Goal: Task Accomplishment & Management: Manage account settings

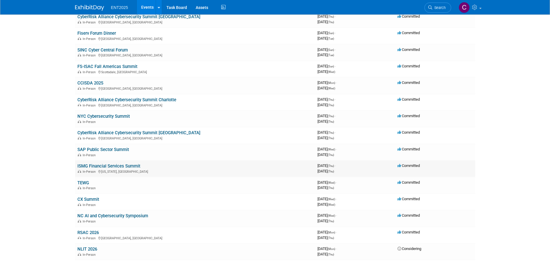
scroll to position [58, 0]
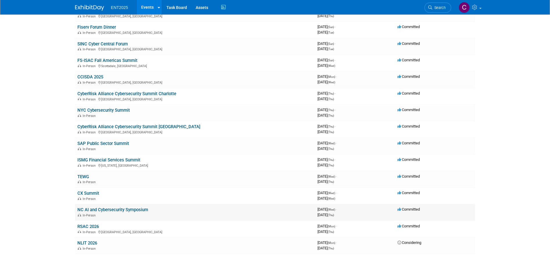
click at [110, 211] on link "NC AI and Cybersecurity Symposium" at bounding box center [112, 209] width 71 height 5
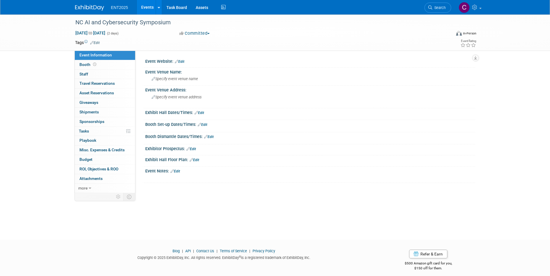
click at [183, 61] on link "Edit" at bounding box center [180, 62] width 10 height 4
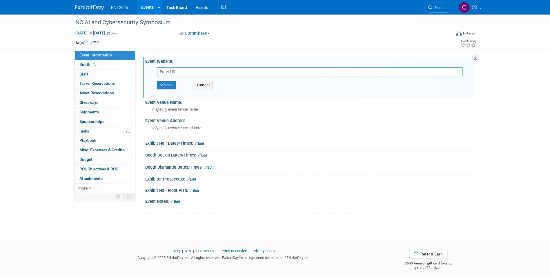
paste input "[URL][DOMAIN_NAME][DATE]"
type input "[URL][DOMAIN_NAME][DATE]"
click at [165, 86] on button "Save" at bounding box center [166, 85] width 19 height 9
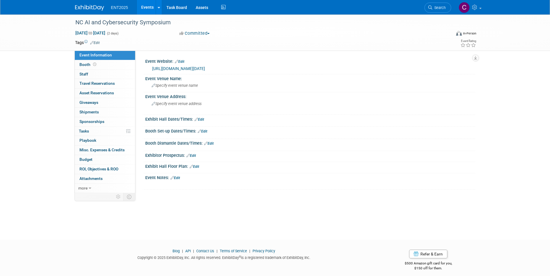
click at [148, 8] on link "Events" at bounding box center [147, 7] width 21 height 14
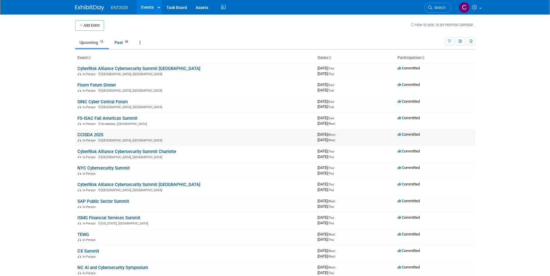
click at [90, 136] on link "CCISDA 2025" at bounding box center [90, 134] width 26 height 5
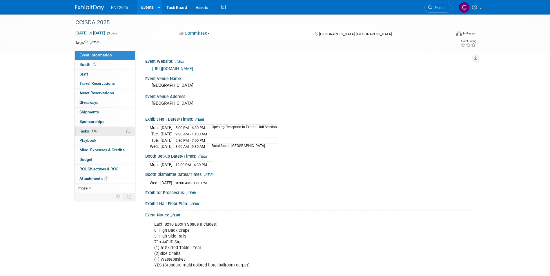
click at [81, 133] on span "Tasks 64%" at bounding box center [88, 131] width 19 height 5
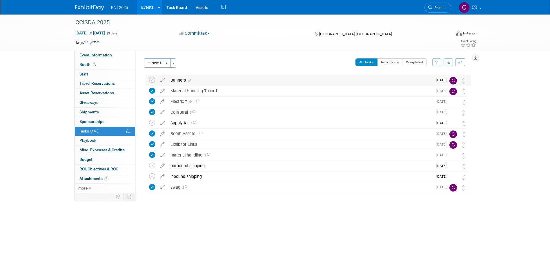
click at [179, 83] on div "Banners" at bounding box center [299, 80] width 265 height 10
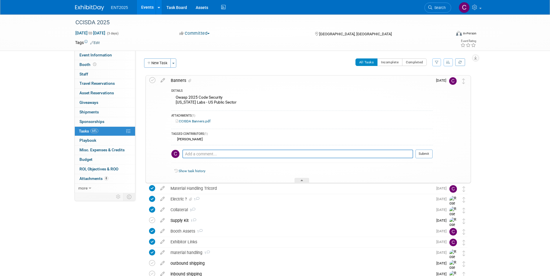
click at [201, 122] on link "CCISDA Banners.pdf" at bounding box center [193, 121] width 35 height 4
click at [151, 82] on icon at bounding box center [152, 80] width 6 height 6
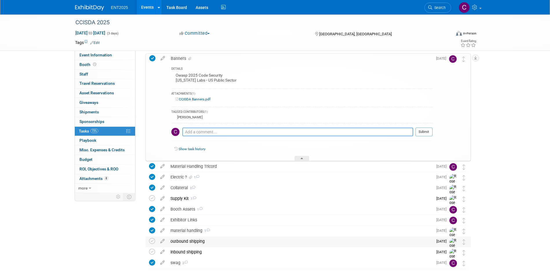
scroll to position [50, 0]
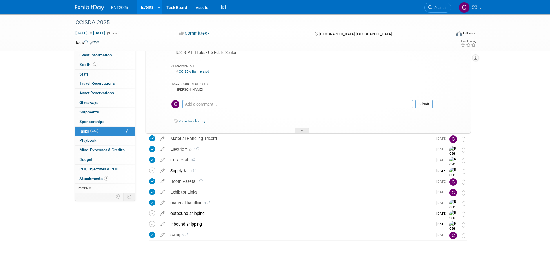
click at [303, 127] on div "Show task history" at bounding box center [301, 122] width 261 height 12
click at [300, 132] on div at bounding box center [301, 130] width 14 height 5
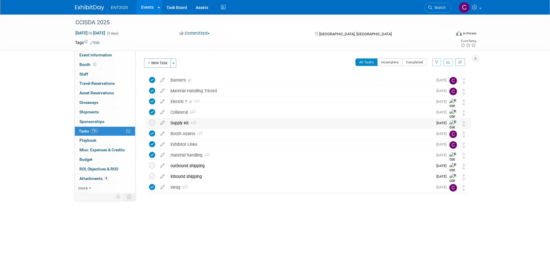
scroll to position [0, 0]
click at [178, 121] on div "Supply Kit 1" at bounding box center [299, 123] width 265 height 10
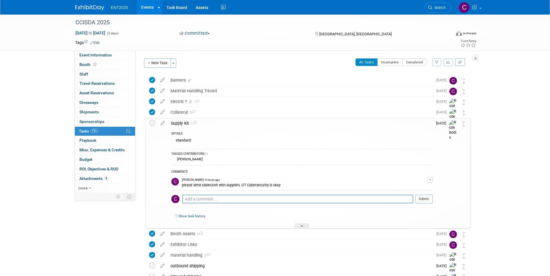
click at [178, 121] on div "Supply Kit 1" at bounding box center [300, 124] width 265 height 10
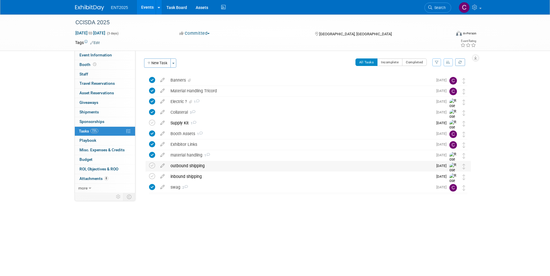
click at [189, 165] on div "outbound shipping" at bounding box center [299, 166] width 265 height 10
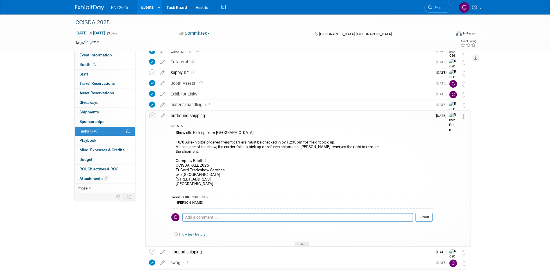
scroll to position [78, 0]
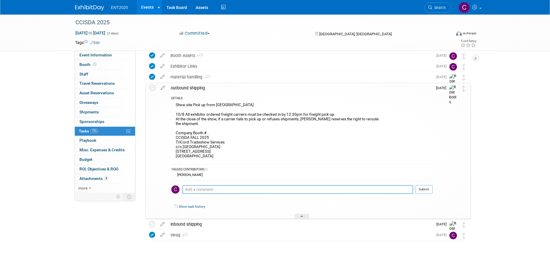
click at [190, 193] on textarea at bounding box center [297, 189] width 231 height 9
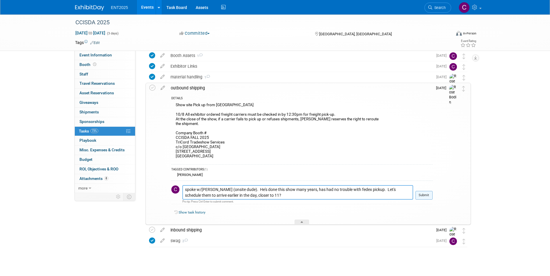
type textarea "spoke w/Doug Naschke (onsite dude). He's done this show many years, has had no …"
click at [424, 193] on button "Submit" at bounding box center [423, 195] width 17 height 9
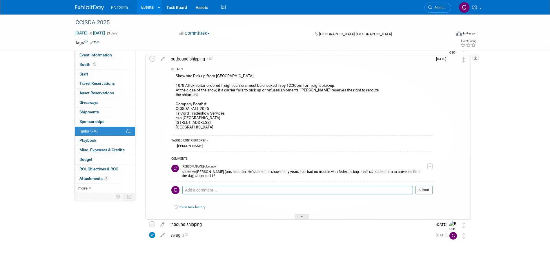
scroll to position [107, 0]
click at [303, 217] on icon at bounding box center [301, 217] width 2 height 3
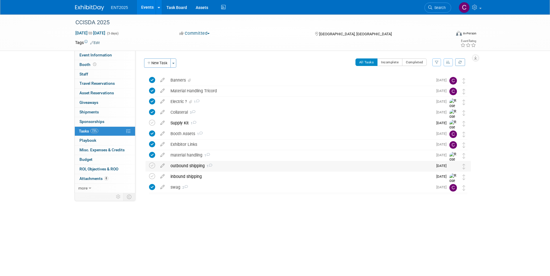
scroll to position [0, 0]
click at [177, 190] on div "swag 2" at bounding box center [299, 188] width 265 height 10
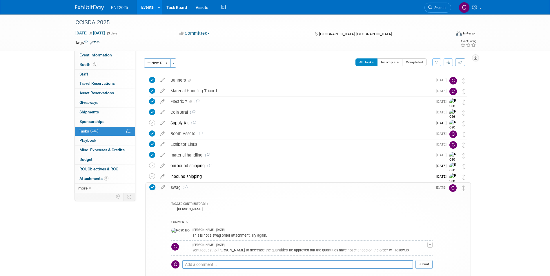
click at [148, 10] on link "Events" at bounding box center [147, 7] width 21 height 14
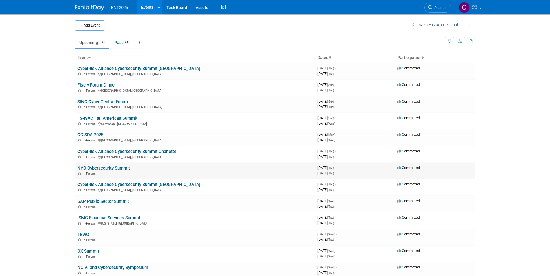
click at [93, 166] on link "NYC Cybersecurity Summit" at bounding box center [103, 168] width 52 height 5
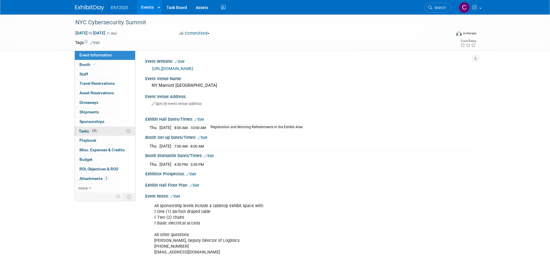
click at [90, 132] on span "Tasks 12%" at bounding box center [88, 131] width 19 height 5
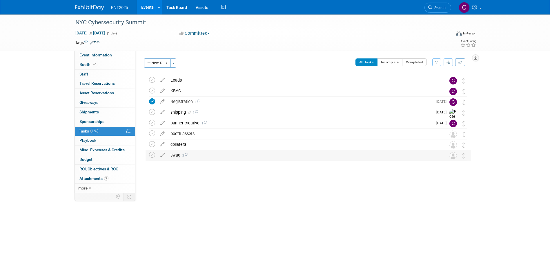
click at [176, 155] on div "swag 2" at bounding box center [302, 155] width 270 height 10
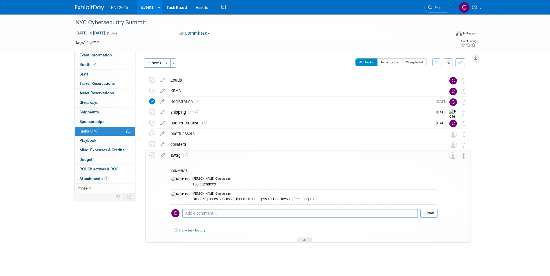
click at [146, 6] on link "Events" at bounding box center [147, 7] width 21 height 14
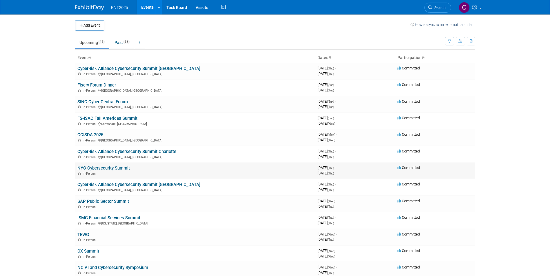
click at [92, 167] on link "NYC Cybersecurity Summit" at bounding box center [103, 168] width 52 height 5
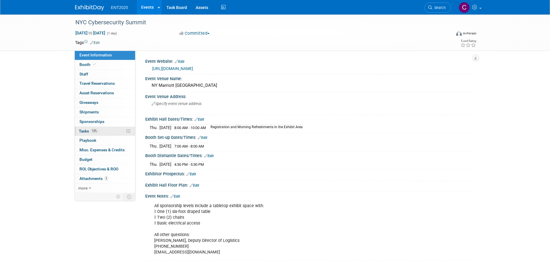
click at [84, 130] on span "Tasks 12%" at bounding box center [88, 131] width 19 height 5
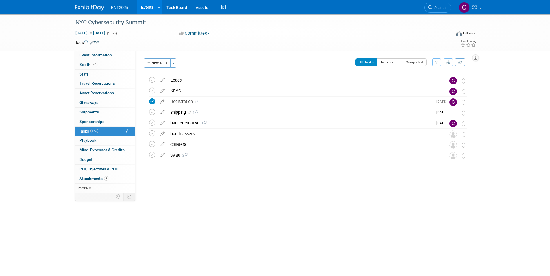
click at [144, 4] on link "Events" at bounding box center [147, 7] width 21 height 14
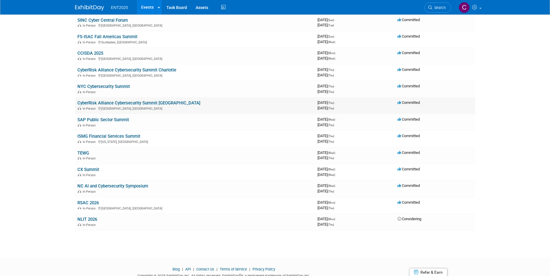
scroll to position [87, 0]
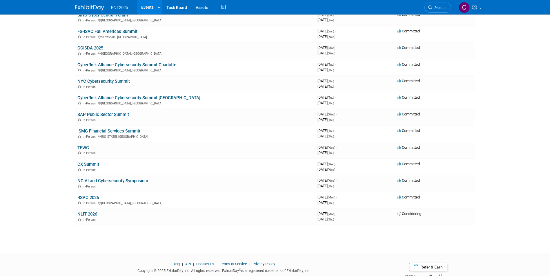
click at [105, 183] on link "NC AI and Cybersecurity Symposium" at bounding box center [112, 180] width 71 height 5
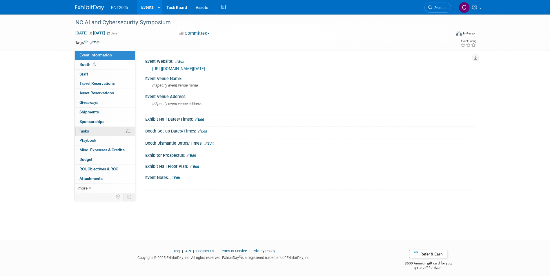
click at [89, 132] on span "Tasks 0%" at bounding box center [84, 131] width 10 height 5
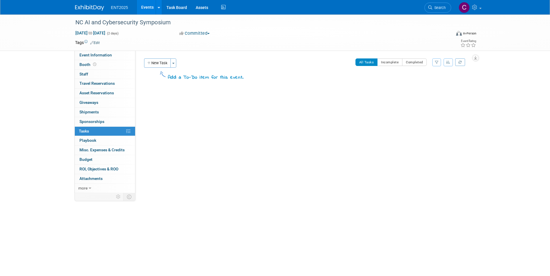
click at [89, 132] on span "Tasks 0%" at bounding box center [84, 131] width 10 height 5
click at [143, 8] on link "Events" at bounding box center [147, 7] width 21 height 14
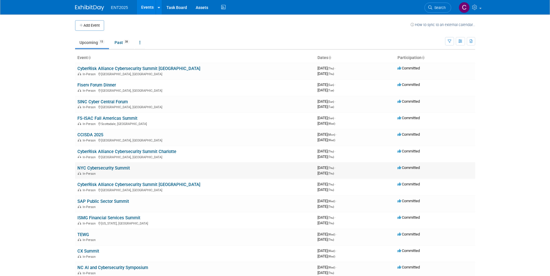
click at [100, 168] on link "NYC Cybersecurity Summit" at bounding box center [103, 168] width 52 height 5
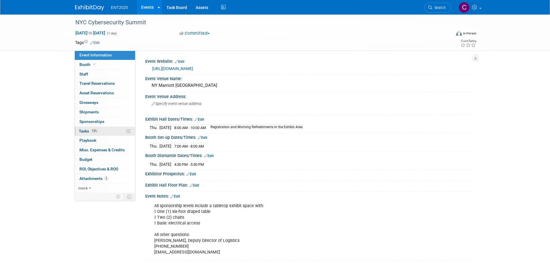
click at [83, 133] on span "Tasks 12%" at bounding box center [88, 131] width 19 height 5
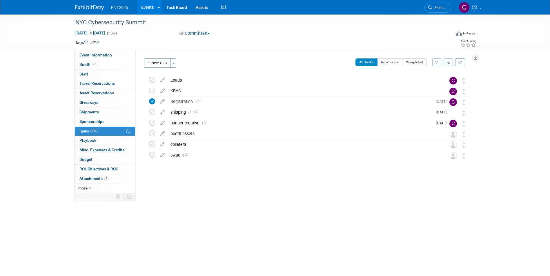
drag, startPoint x: 145, startPoint y: 6, endPoint x: 146, endPoint y: 1, distance: 5.6
click at [145, 5] on link "Events" at bounding box center [147, 7] width 21 height 14
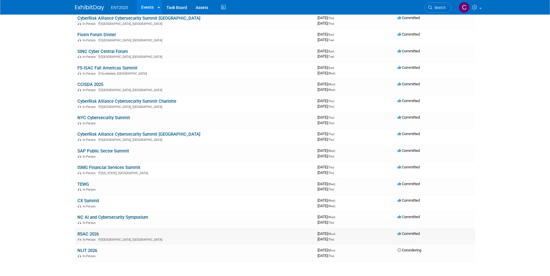
scroll to position [104, 0]
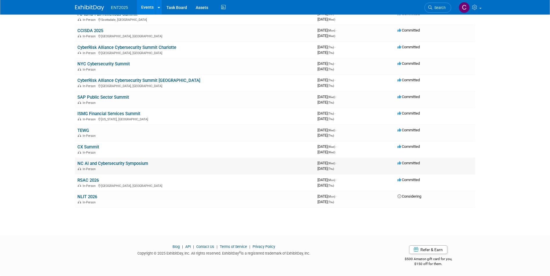
click at [125, 166] on link "NC AI and Cybersecurity Symposium" at bounding box center [112, 163] width 71 height 5
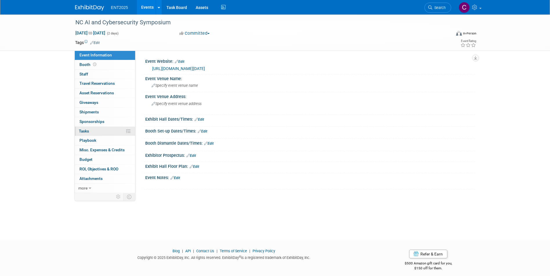
click at [83, 130] on span "Tasks 0%" at bounding box center [84, 131] width 10 height 5
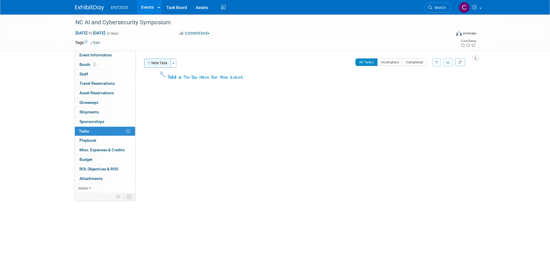
click at [149, 63] on icon "button" at bounding box center [149, 63] width 4 height 4
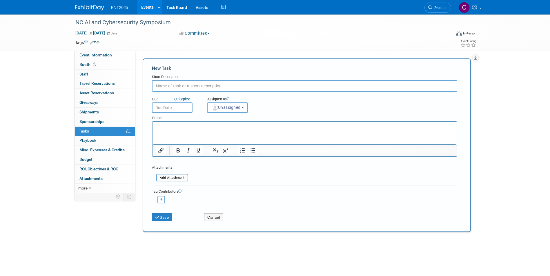
click at [191, 86] on input "text" at bounding box center [304, 86] width 305 height 12
type input "Leads"
click at [243, 106] on button "Unassigned" at bounding box center [227, 108] width 41 height 10
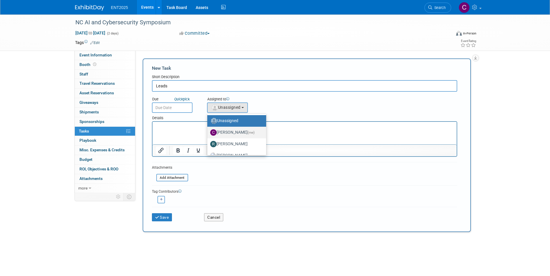
drag, startPoint x: 235, startPoint y: 130, endPoint x: 67, endPoint y: 20, distance: 201.4
click at [235, 130] on label "Colleen Mueller (me)" at bounding box center [235, 132] width 50 height 9
click at [208, 130] on input "Colleen Mueller (me)" at bounding box center [206, 132] width 4 height 4
select select "c679912e-9f1b-4cbc-9cec-690f5e98d8db"
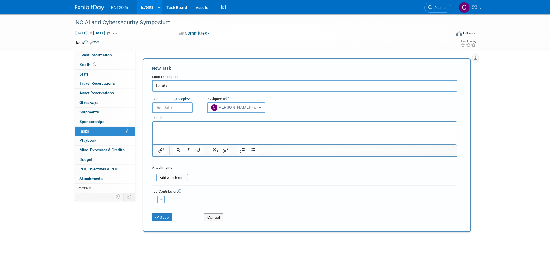
click at [162, 201] on icon "button" at bounding box center [161, 199] width 3 height 3
select select
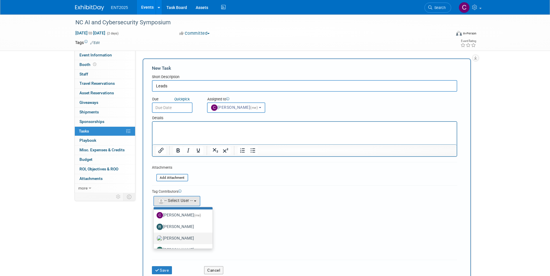
scroll to position [19, 0]
click at [172, 229] on label "[PERSON_NAME]" at bounding box center [181, 229] width 50 height 9
click at [154, 229] on input "[PERSON_NAME]" at bounding box center [153, 229] width 4 height 4
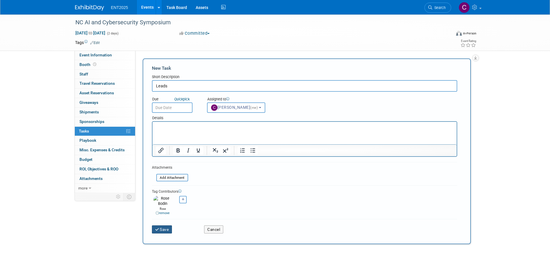
click at [163, 226] on button "Save" at bounding box center [162, 230] width 20 height 8
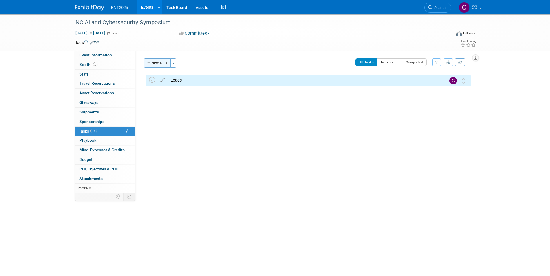
click at [150, 60] on button "New Task" at bounding box center [157, 63] width 27 height 9
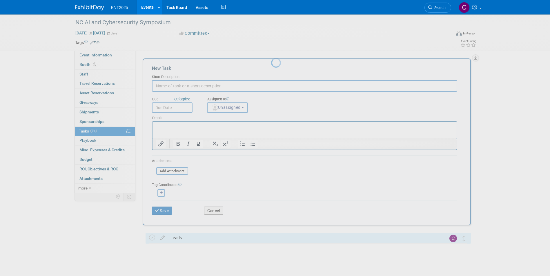
scroll to position [0, 0]
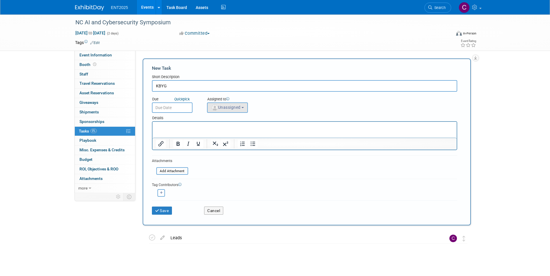
type input "KBYG"
click at [248, 104] on button "Unassigned" at bounding box center [227, 108] width 41 height 10
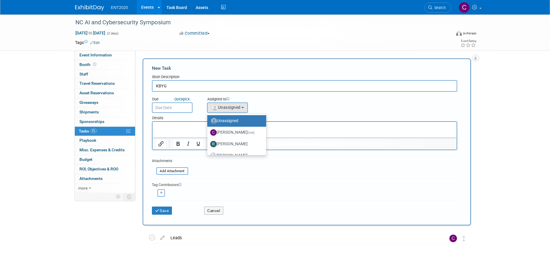
click at [234, 127] on link "Unassigned" at bounding box center [236, 121] width 59 height 12
click at [234, 132] on label "Colleen Mueller (me)" at bounding box center [235, 132] width 50 height 9
click at [208, 132] on input "Colleen Mueller (me)" at bounding box center [206, 132] width 4 height 4
select select "c679912e-9f1b-4cbc-9cec-690f5e98d8db"
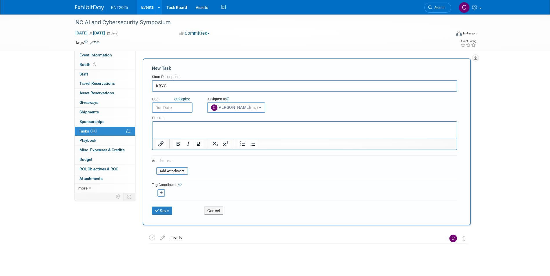
click at [163, 194] on button "button" at bounding box center [161, 193] width 8 height 8
select select
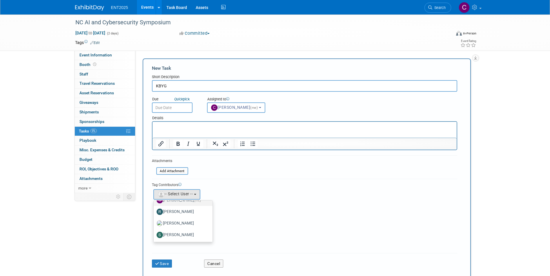
scroll to position [19, 0]
click at [181, 223] on label "[PERSON_NAME]" at bounding box center [181, 223] width 50 height 9
click at [154, 223] on input "[PERSON_NAME]" at bounding box center [153, 223] width 4 height 4
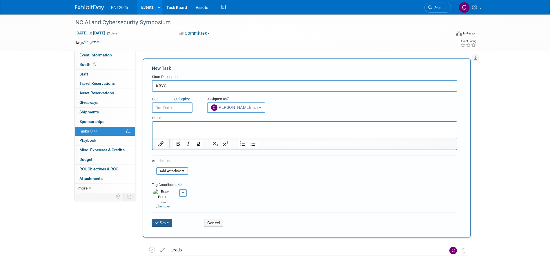
click at [163, 219] on button "Save" at bounding box center [162, 223] width 20 height 8
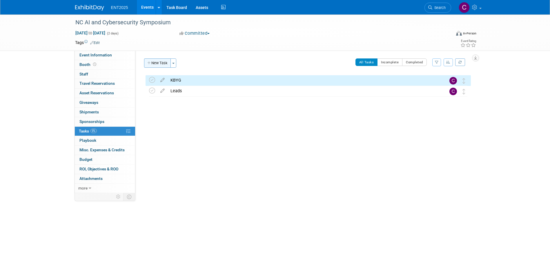
click at [150, 65] on icon "button" at bounding box center [149, 63] width 4 height 4
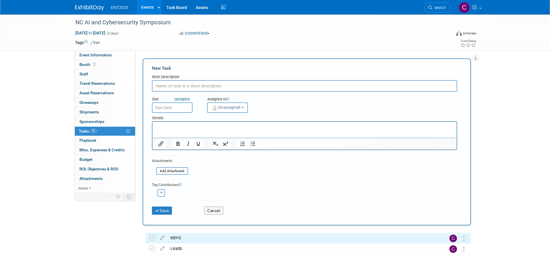
scroll to position [0, 0]
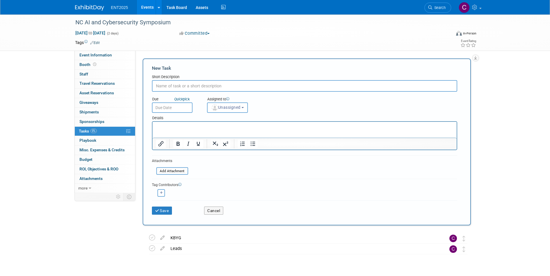
click at [181, 87] on input "text" at bounding box center [304, 86] width 305 height 12
type input "Registration"
click at [165, 207] on button "Save" at bounding box center [162, 211] width 20 height 8
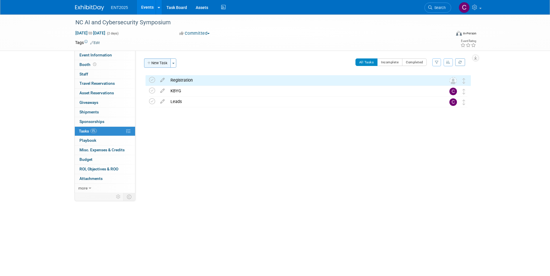
click at [149, 62] on icon "button" at bounding box center [149, 63] width 4 height 4
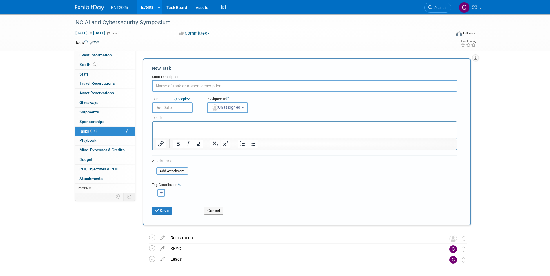
click at [162, 84] on input "text" at bounding box center [304, 86] width 305 height 12
type input "shipping"
click at [242, 104] on button "Unassigned" at bounding box center [227, 108] width 41 height 10
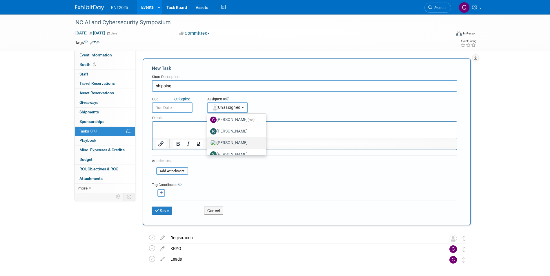
scroll to position [19, 0]
click at [227, 137] on label "[PERSON_NAME]" at bounding box center [235, 136] width 50 height 9
click at [208, 137] on input "[PERSON_NAME]" at bounding box center [206, 136] width 4 height 4
select select "fd414d53-3d64-4b99-a4d4-d4a7ab262892"
click at [162, 192] on icon "button" at bounding box center [161, 193] width 3 height 3
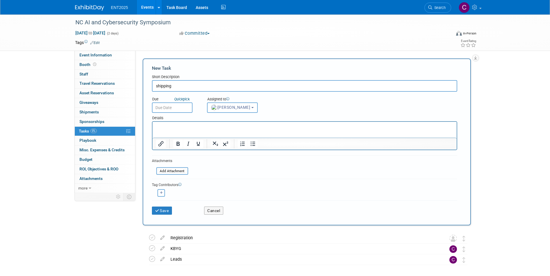
select select
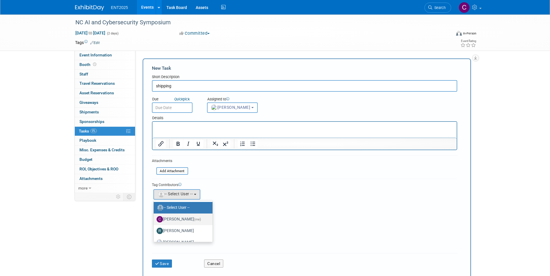
click at [185, 221] on label "Colleen Mueller (me)" at bounding box center [181, 219] width 50 height 9
click at [154, 221] on input "Colleen Mueller (me)" at bounding box center [153, 219] width 4 height 4
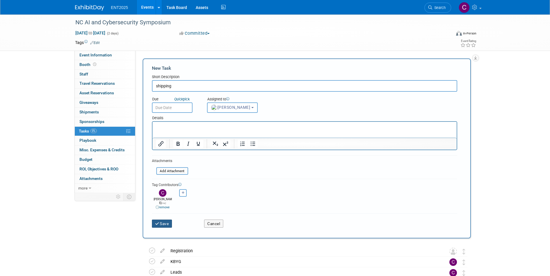
click at [165, 220] on button "Save" at bounding box center [162, 224] width 20 height 8
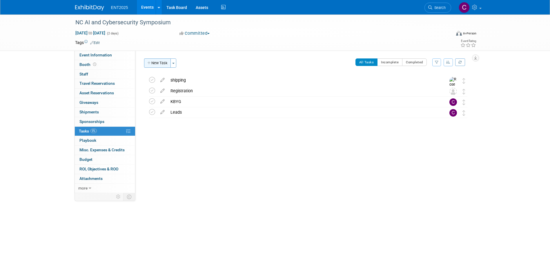
click at [152, 63] on button "New Task" at bounding box center [157, 63] width 27 height 9
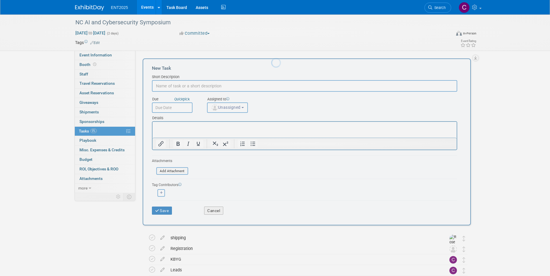
scroll to position [0, 0]
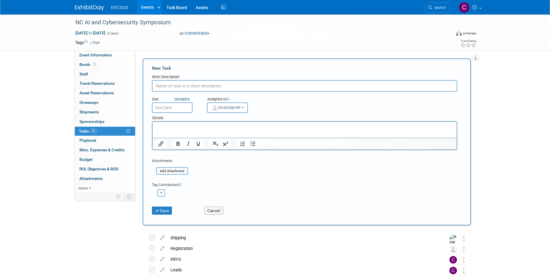
click at [178, 85] on input "text" at bounding box center [304, 86] width 305 height 12
type input "booth assets"
click at [165, 213] on button "Save" at bounding box center [162, 211] width 20 height 8
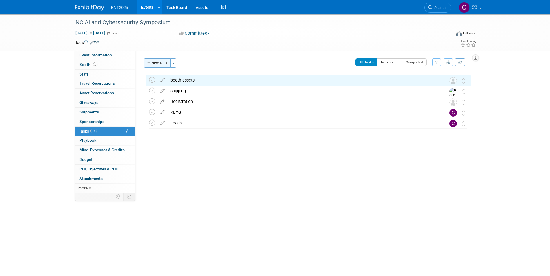
click at [151, 59] on button "New Task" at bounding box center [157, 63] width 27 height 9
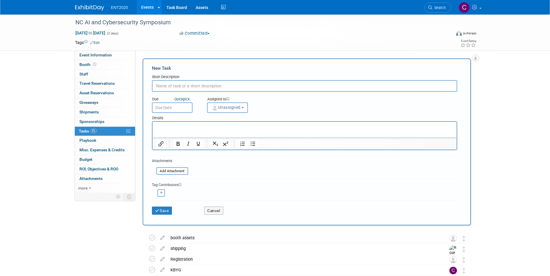
click at [171, 84] on input "text" at bounding box center [304, 86] width 305 height 12
type input "collateral"
click at [244, 107] on b "button" at bounding box center [242, 107] width 2 height 1
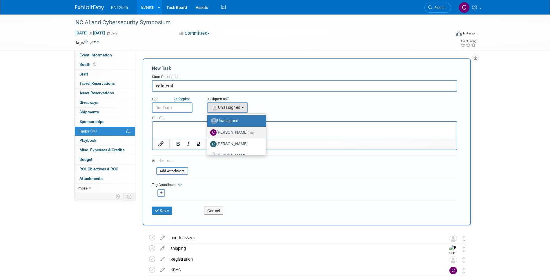
click at [243, 130] on label "Colleen Mueller (me)" at bounding box center [235, 132] width 50 height 9
click at [208, 130] on input "Colleen Mueller (me)" at bounding box center [206, 132] width 4 height 4
select select "c679912e-9f1b-4cbc-9cec-690f5e98d8db"
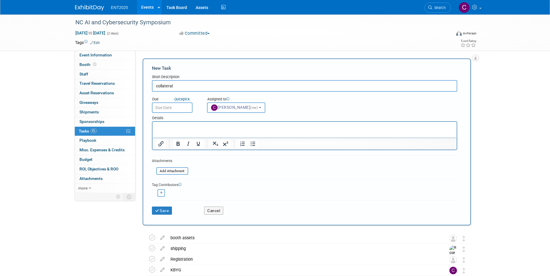
click at [163, 193] on button "button" at bounding box center [161, 193] width 8 height 8
select select
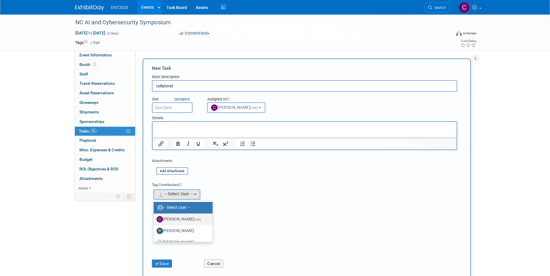
click at [193, 218] on label "Colleen Mueller (me)" at bounding box center [181, 219] width 50 height 9
click at [154, 218] on input "Colleen Mueller (me)" at bounding box center [153, 219] width 4 height 4
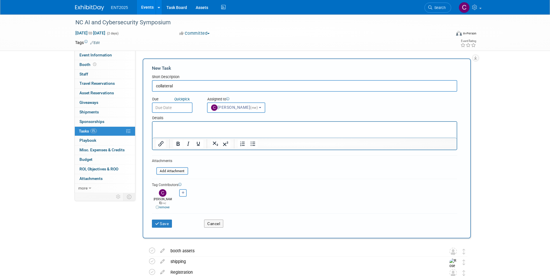
click at [164, 206] on link "remove" at bounding box center [163, 208] width 14 height 4
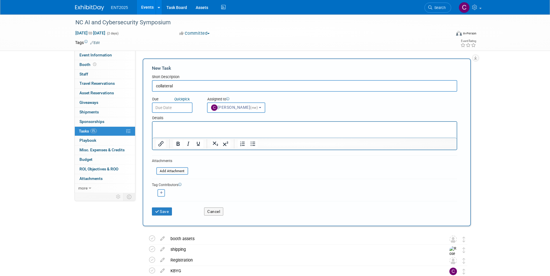
click at [161, 192] on icon "button" at bounding box center [161, 193] width 3 height 3
select select
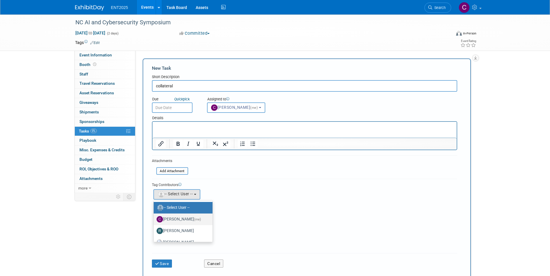
scroll to position [19, 0]
click at [181, 223] on label "[PERSON_NAME]" at bounding box center [181, 223] width 50 height 9
click at [154, 223] on input "[PERSON_NAME]" at bounding box center [153, 223] width 4 height 4
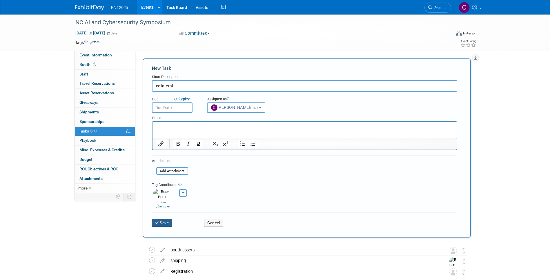
click at [164, 219] on button "Save" at bounding box center [162, 223] width 20 height 8
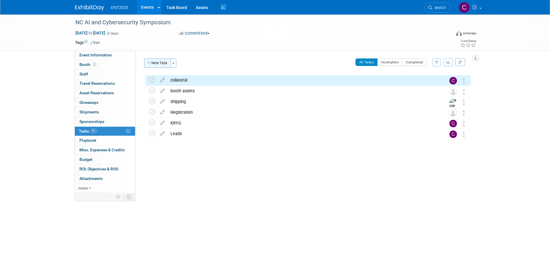
click at [159, 62] on button "New Task" at bounding box center [157, 63] width 27 height 9
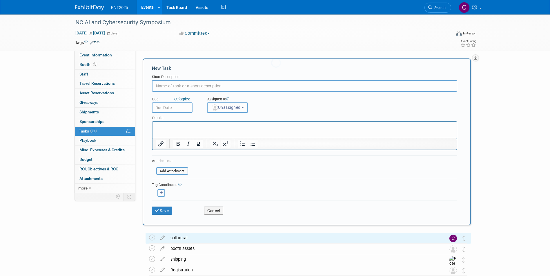
scroll to position [0, 0]
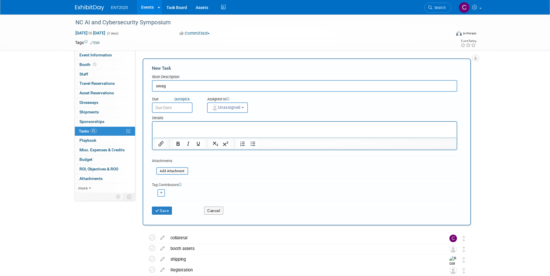
type input "swag"
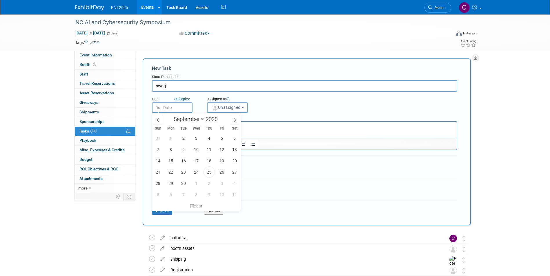
click at [192, 110] on input "text" at bounding box center [172, 108] width 41 height 10
click at [246, 106] on button "Unassigned" at bounding box center [227, 108] width 41 height 10
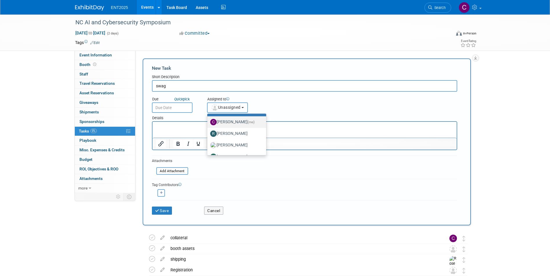
scroll to position [19, 0]
click at [233, 137] on label "[PERSON_NAME]" at bounding box center [235, 136] width 50 height 9
click at [208, 137] on input "[PERSON_NAME]" at bounding box center [206, 136] width 4 height 4
select select "fd414d53-3d64-4b99-a4d4-d4a7ab262892"
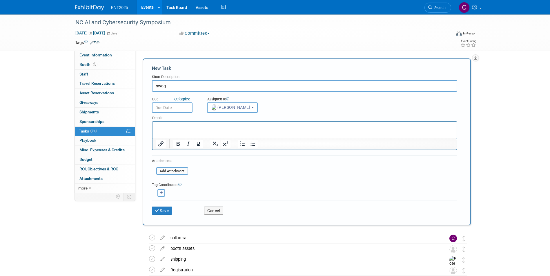
click at [161, 195] on button "button" at bounding box center [161, 193] width 8 height 8
select select
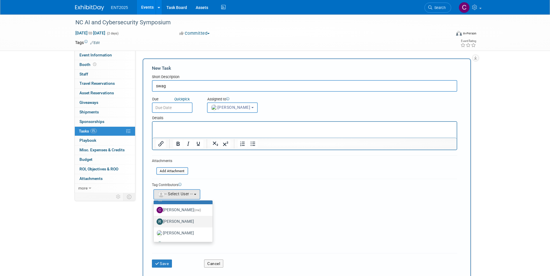
scroll to position [0, 0]
click at [179, 218] on label "Colleen Mueller (me)" at bounding box center [181, 219] width 50 height 9
click at [154, 218] on input "Colleen Mueller (me)" at bounding box center [153, 219] width 4 height 4
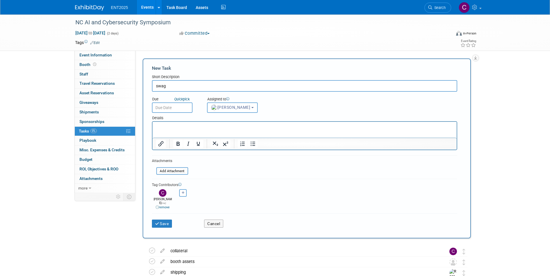
click at [173, 125] on p "Rich Text Area. Press ALT-0 for help." at bounding box center [304, 127] width 297 height 6
click at [162, 220] on button "Save" at bounding box center [162, 224] width 20 height 8
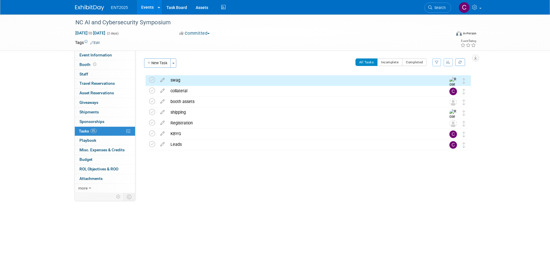
click at [152, 3] on link "Events" at bounding box center [147, 7] width 21 height 14
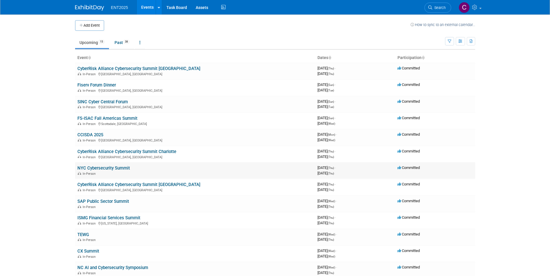
click at [85, 168] on link "NYC Cybersecurity Summit" at bounding box center [103, 168] width 52 height 5
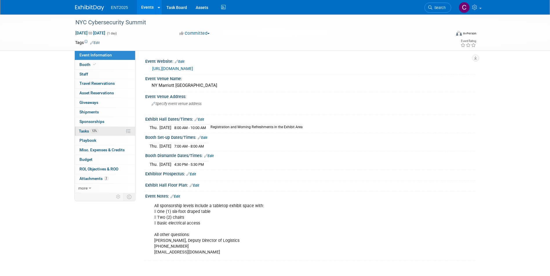
click at [83, 132] on span "Tasks 12%" at bounding box center [88, 131] width 19 height 5
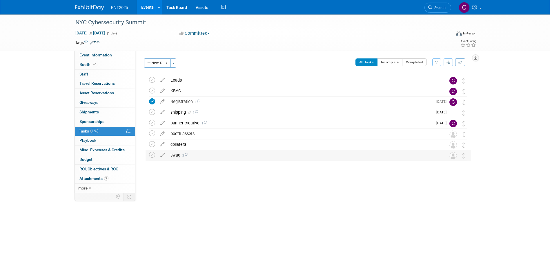
click at [176, 155] on div "swag 2" at bounding box center [302, 155] width 270 height 10
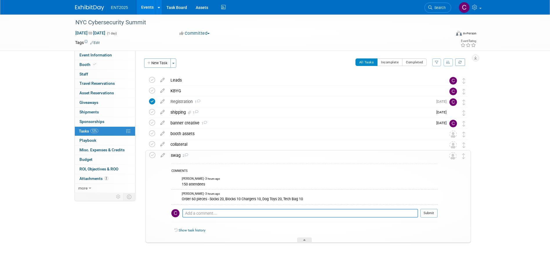
click at [176, 155] on div "swag 2" at bounding box center [302, 156] width 269 height 10
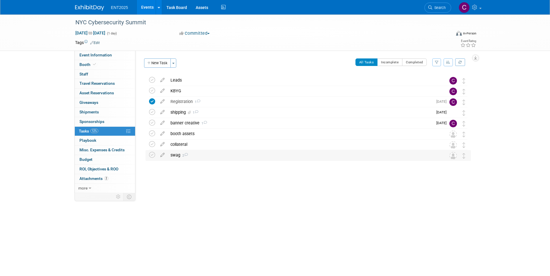
click at [174, 154] on div "swag 2" at bounding box center [302, 155] width 270 height 10
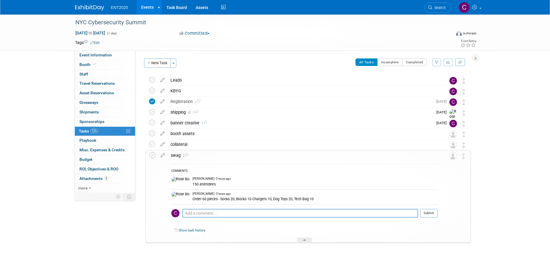
click at [174, 154] on div "swag 2" at bounding box center [302, 156] width 269 height 10
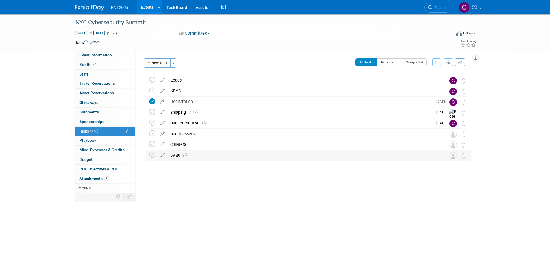
click at [174, 154] on div "swag 2" at bounding box center [302, 155] width 270 height 10
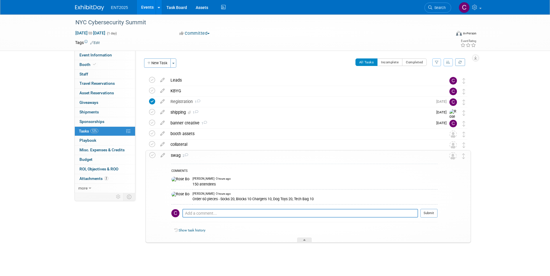
drag, startPoint x: 316, startPoint y: 202, endPoint x: 172, endPoint y: 198, distance: 144.7
click at [172, 198] on tr "Rose Bodin - 3 hours ago Order 60 pieces - Socks 20, Blocks 10 Chargers 10, Dog…" at bounding box center [304, 197] width 266 height 15
drag, startPoint x: 172, startPoint y: 198, endPoint x: 184, endPoint y: 201, distance: 12.5
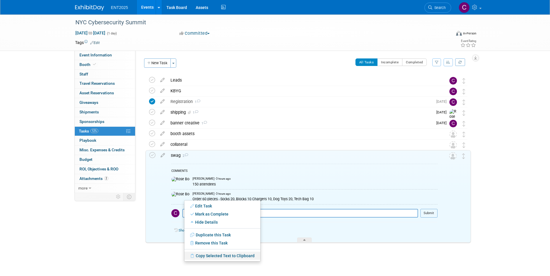
click at [247, 255] on link "Copy Selected Text to Clipboard" at bounding box center [222, 256] width 76 height 8
copy tr "Rose Bodin - 3 hours ago Order 60 pieces - Socks 20, Blocks 10 Chargers 10, Dog…"
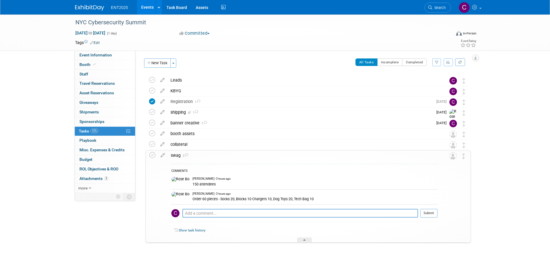
click at [144, 6] on link "Events" at bounding box center [147, 7] width 21 height 14
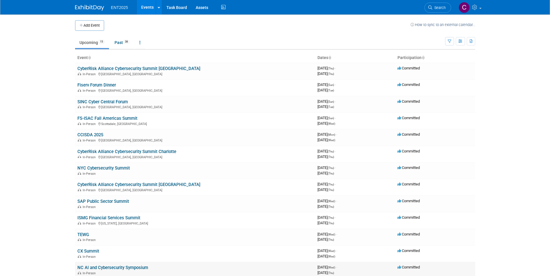
click at [94, 269] on link "NC AI and Cybersecurity Symposium" at bounding box center [112, 267] width 71 height 5
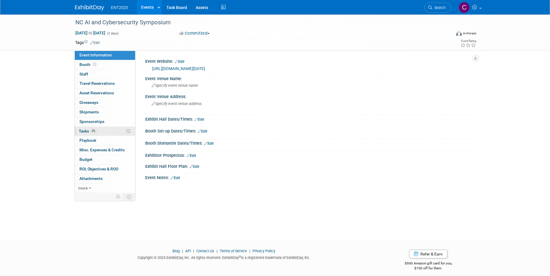
click at [82, 127] on link "0% Tasks 0%" at bounding box center [105, 131] width 60 height 9
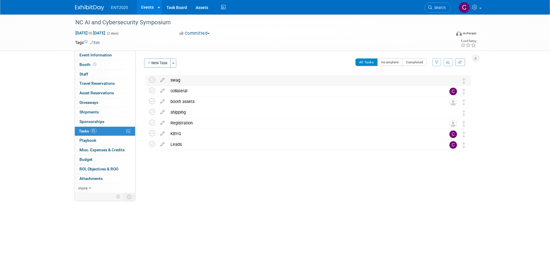
click at [176, 79] on div "swag" at bounding box center [302, 80] width 270 height 10
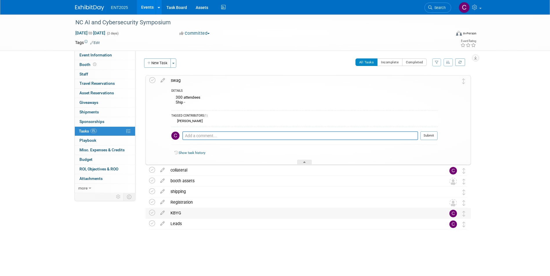
drag, startPoint x: 216, startPoint y: 136, endPoint x: 334, endPoint y: 164, distance: 121.7
click at [387, 217] on div "KBYG" at bounding box center [302, 213] width 270 height 10
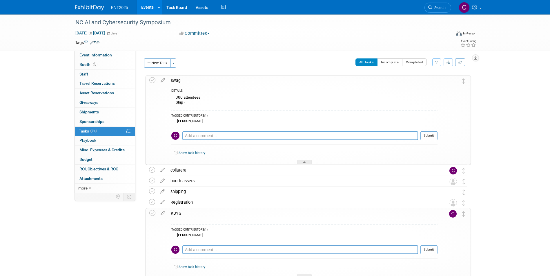
click at [183, 93] on div "DETAILS" at bounding box center [304, 91] width 266 height 5
click at [180, 103] on div "300 attendees Ship -" at bounding box center [304, 101] width 266 height 14
drag, startPoint x: 180, startPoint y: 103, endPoint x: 179, endPoint y: 108, distance: 4.6
click at [179, 108] on div "DETAILS 300 attendees Ship - TAGGED CONTRIBUTORS (1) [PERSON_NAME] Pro tip: Pre…" at bounding box center [302, 124] width 269 height 79
click at [177, 93] on div "DETAILS" at bounding box center [304, 91] width 266 height 5
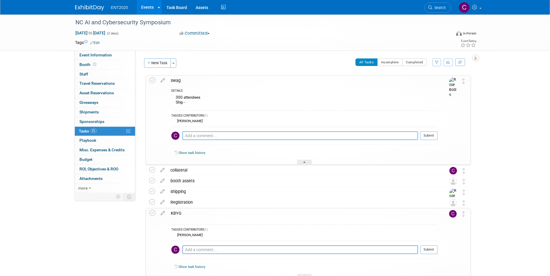
click at [217, 136] on textarea at bounding box center [300, 136] width 236 height 9
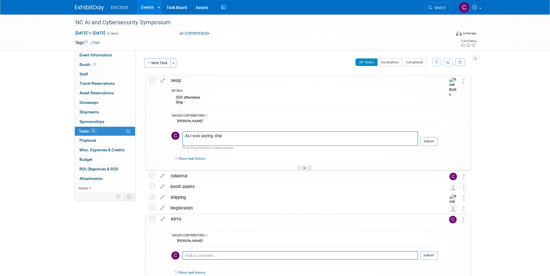
paste textarea "[PERSON_NAME] [PERSON_NAME] - 3 hours ago Order 60 pieces - Socks 20, Blocks 10…"
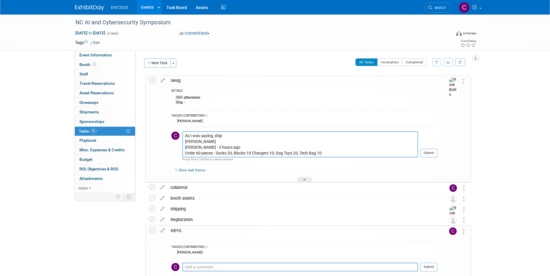
drag, startPoint x: 232, startPoint y: 146, endPoint x: 182, endPoint y: 143, distance: 50.5
click at [182, 143] on textarea "As I was saying, ship [PERSON_NAME] [PERSON_NAME] - 3 hours ago Order 60 pieces…" at bounding box center [300, 145] width 236 height 26
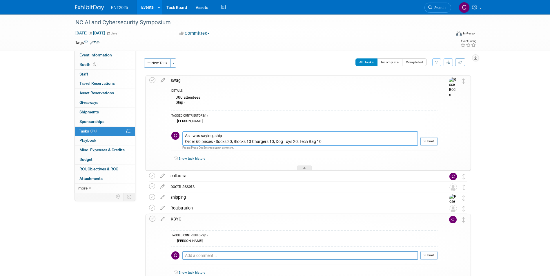
drag, startPoint x: 200, startPoint y: 141, endPoint x: 196, endPoint y: 141, distance: 3.5
click at [196, 141] on textarea "As I was saying, ship Order 60 pieces - Socks 20, Blocks 10 Chargers 10, Dog To…" at bounding box center [300, 139] width 236 height 14
drag, startPoint x: 231, startPoint y: 140, endPoint x: 234, endPoint y: 141, distance: 3.3
click at [234, 141] on textarea "As I was saying, ship Order 125 pieces - Socks 20, Blocks 10 Chargers 10, Dog T…" at bounding box center [300, 139] width 236 height 14
click at [253, 142] on textarea "As I was saying, ship Order 125 pieces - Socks 40, Blocks 10 Chargers 10, Dog T…" at bounding box center [300, 139] width 236 height 14
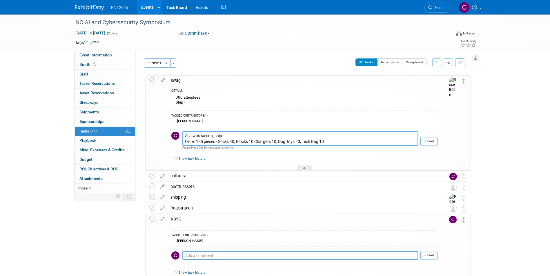
drag, startPoint x: 251, startPoint y: 140, endPoint x: 254, endPoint y: 140, distance: 3.8
click at [254, 140] on textarea "As I was saying, ship Order 125 pieces - Socks 40, Blocks 10 Chargers 10, Dog T…" at bounding box center [300, 139] width 236 height 14
drag, startPoint x: 255, startPoint y: 140, endPoint x: 251, endPoint y: 141, distance: 4.1
click at [251, 141] on textarea "As I was saying, ship Order 125 pieces - Socks 40, Blocks 10 Chargers 10, Dog T…" at bounding box center [300, 139] width 236 height 14
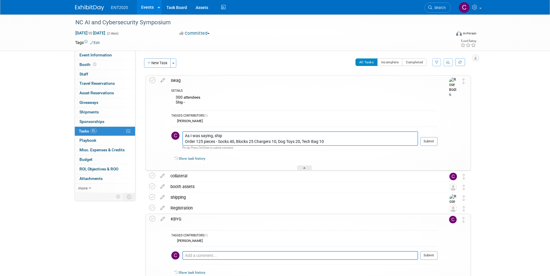
click at [277, 143] on textarea "As I was saying, ship Order 125 pieces - Socks 40, Blocks 25 Chargers 10, Dog T…" at bounding box center [300, 139] width 236 height 14
drag, startPoint x: 297, startPoint y: 141, endPoint x: 301, endPoint y: 141, distance: 3.8
click at [301, 141] on textarea "As I was saying, ship Order 125 pieces - Socks 40, Blocks 25 Chargers 25, Dog T…" at bounding box center [300, 139] width 236 height 14
drag, startPoint x: 321, startPoint y: 141, endPoint x: 326, endPoint y: 143, distance: 4.8
click at [326, 143] on textarea "As I was saying, ship Order 125 pieces - Socks 40, Blocks 25 Chargers 25, Dog T…" at bounding box center [300, 139] width 236 height 14
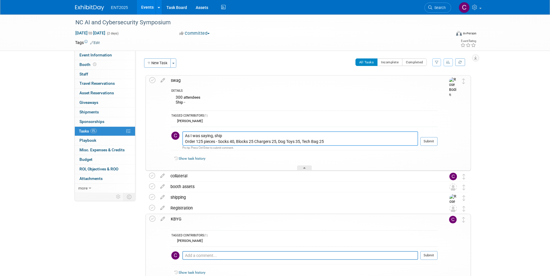
drag, startPoint x: 215, startPoint y: 142, endPoint x: 176, endPoint y: 142, distance: 38.3
click at [176, 142] on tr "As I was saying, ship Order 125 pieces - Socks 40, Blocks 25 Chargers 25, Dog T…" at bounding box center [304, 141] width 266 height 19
type textarea "As I was saying, ship Socks 40, Blocks 25 Chargers 25, Dog Toys 35, Tech Bag 25"
click at [430, 141] on button "Submit" at bounding box center [428, 141] width 17 height 9
